Goal: Download file/media

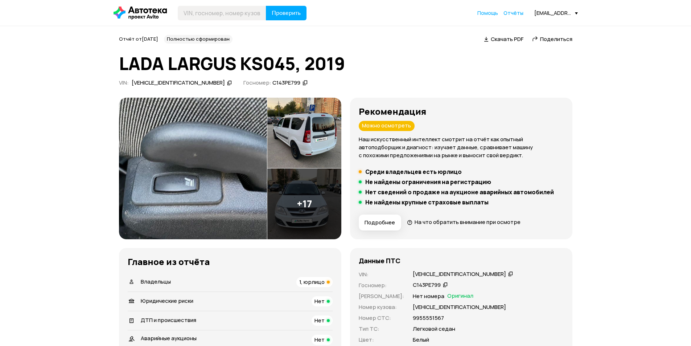
click at [499, 40] on span "Скачать PDF" at bounding box center [507, 39] width 33 height 8
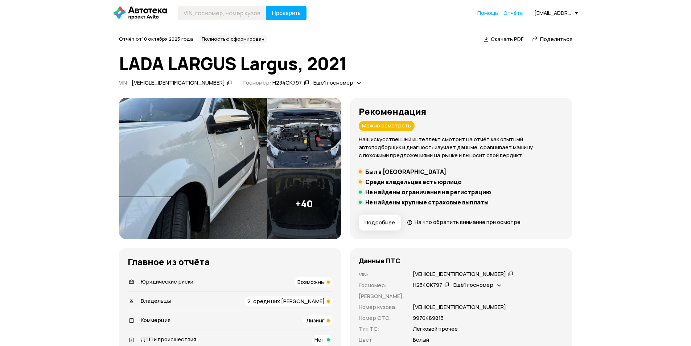
click at [502, 39] on span "Скачать PDF" at bounding box center [507, 39] width 33 height 8
